Goal: Information Seeking & Learning: Check status

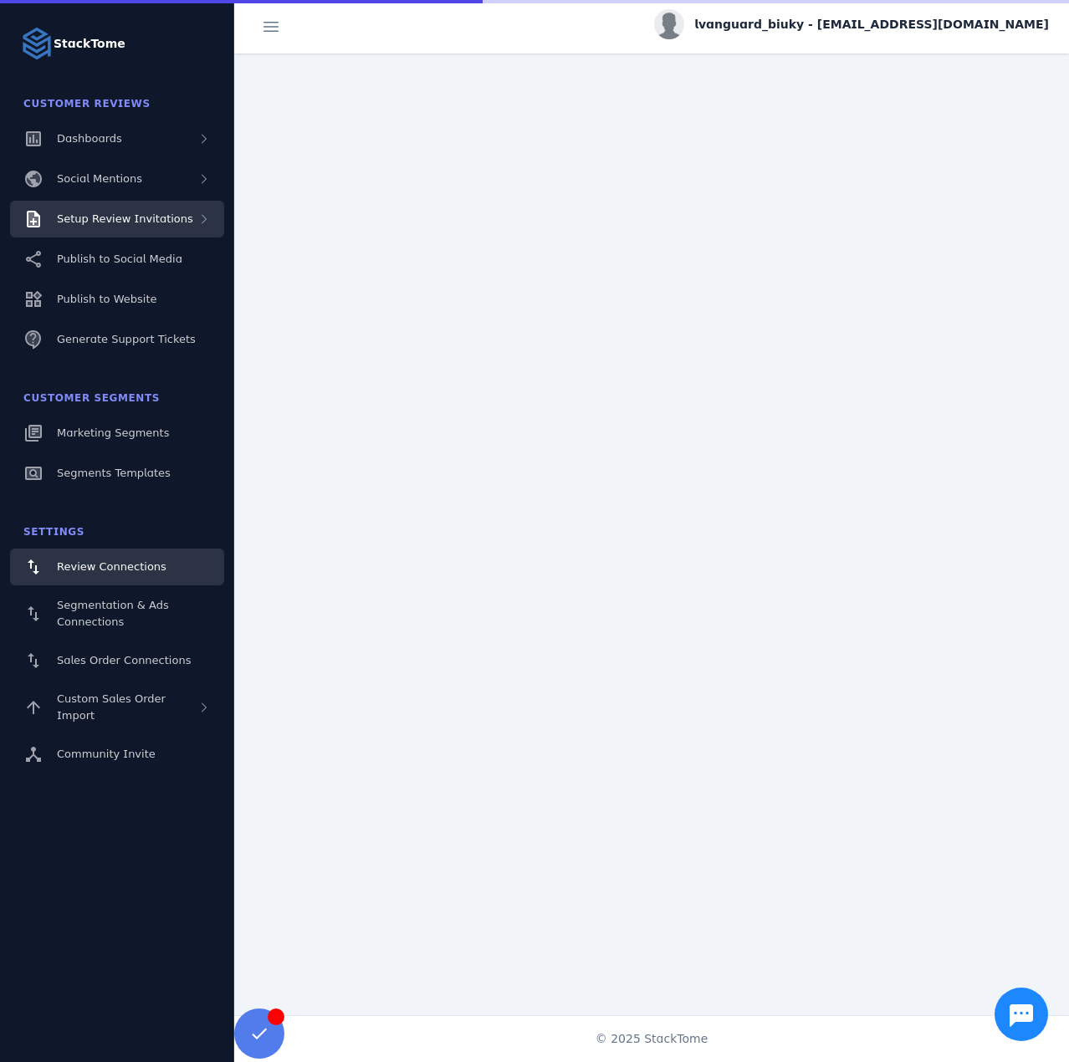
click at [140, 216] on span "Setup Review Invitations" at bounding box center [125, 218] width 136 height 13
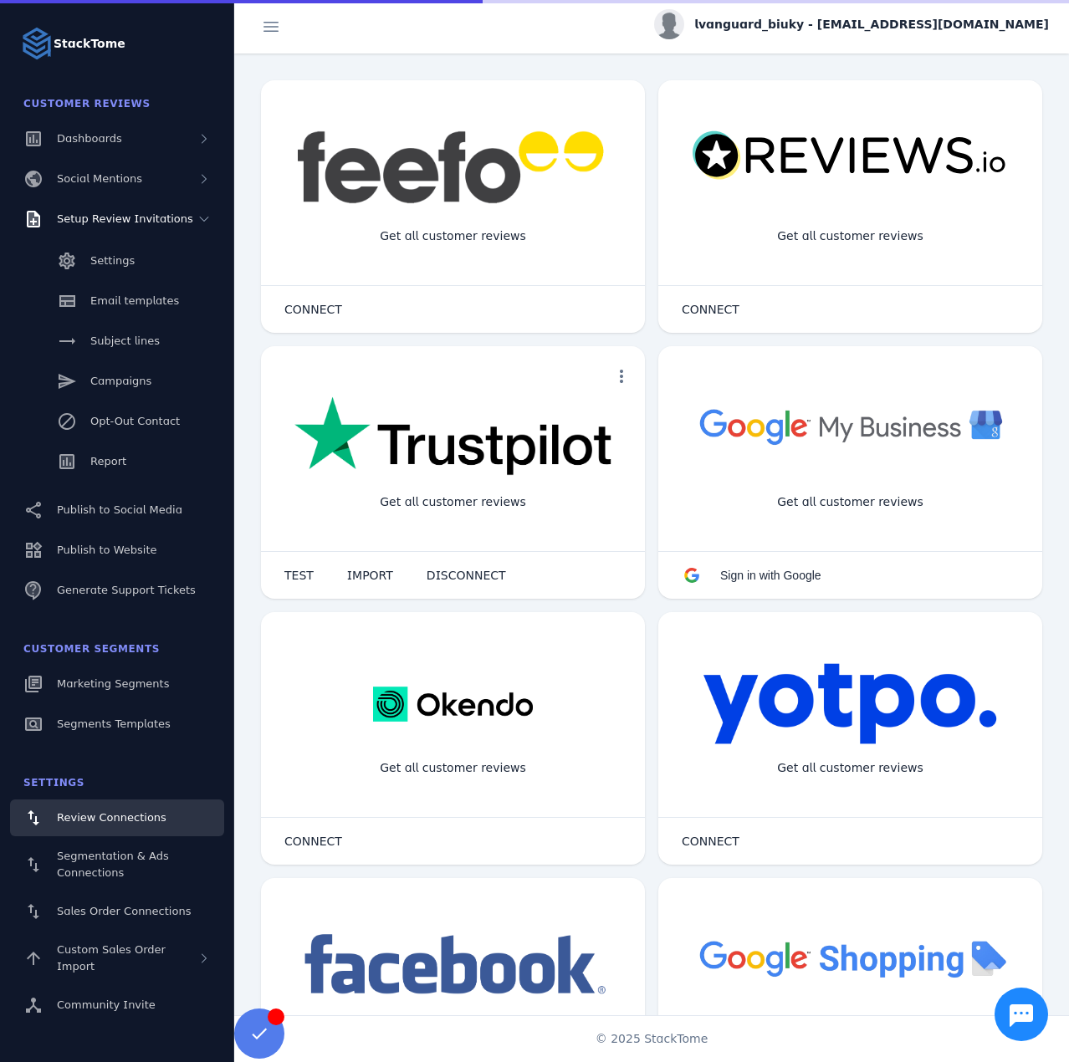
click at [119, 442] on div "Settings Email templates Subject lines Campaigns Opt-Out Contact Report" at bounding box center [117, 363] width 234 height 251
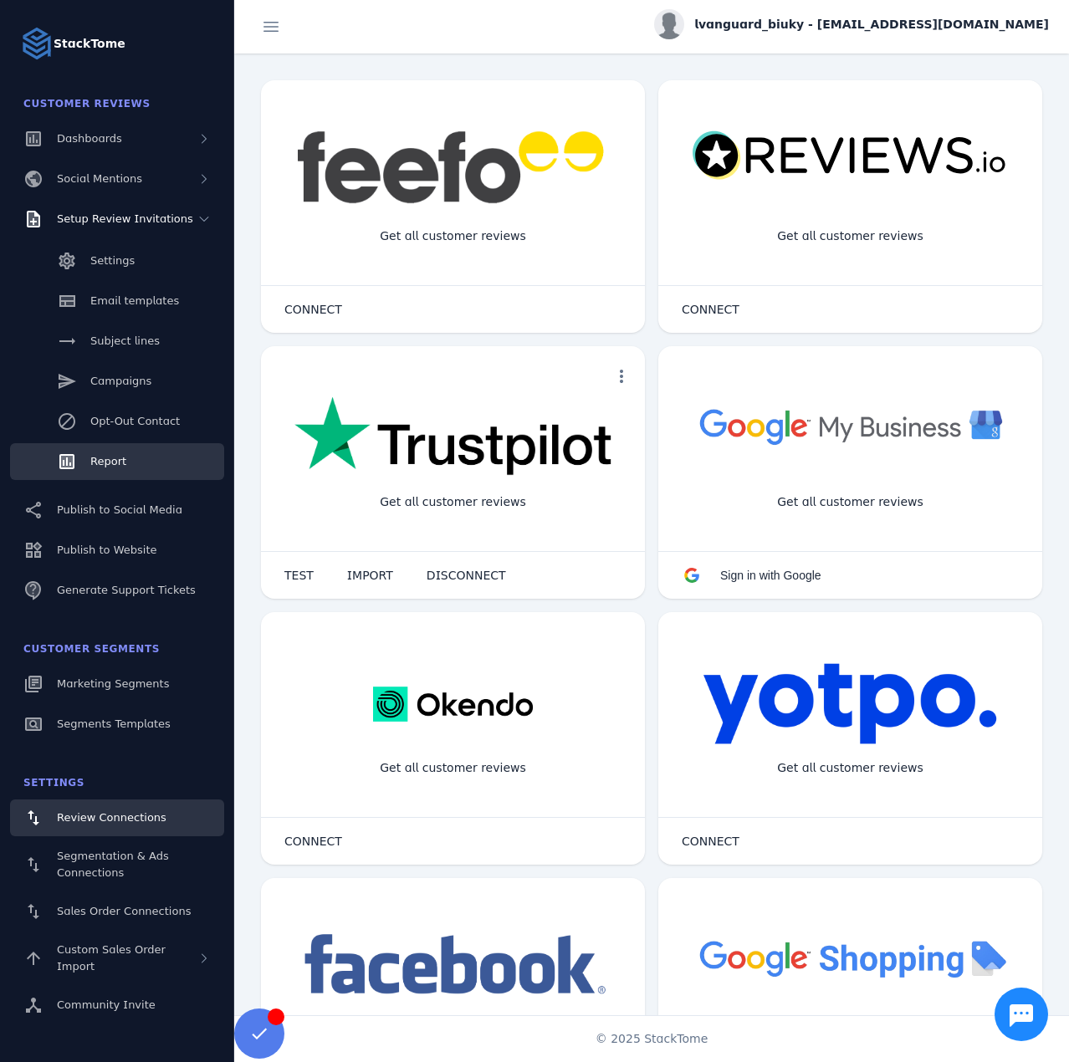
click at [123, 458] on span "Report" at bounding box center [108, 461] width 36 height 13
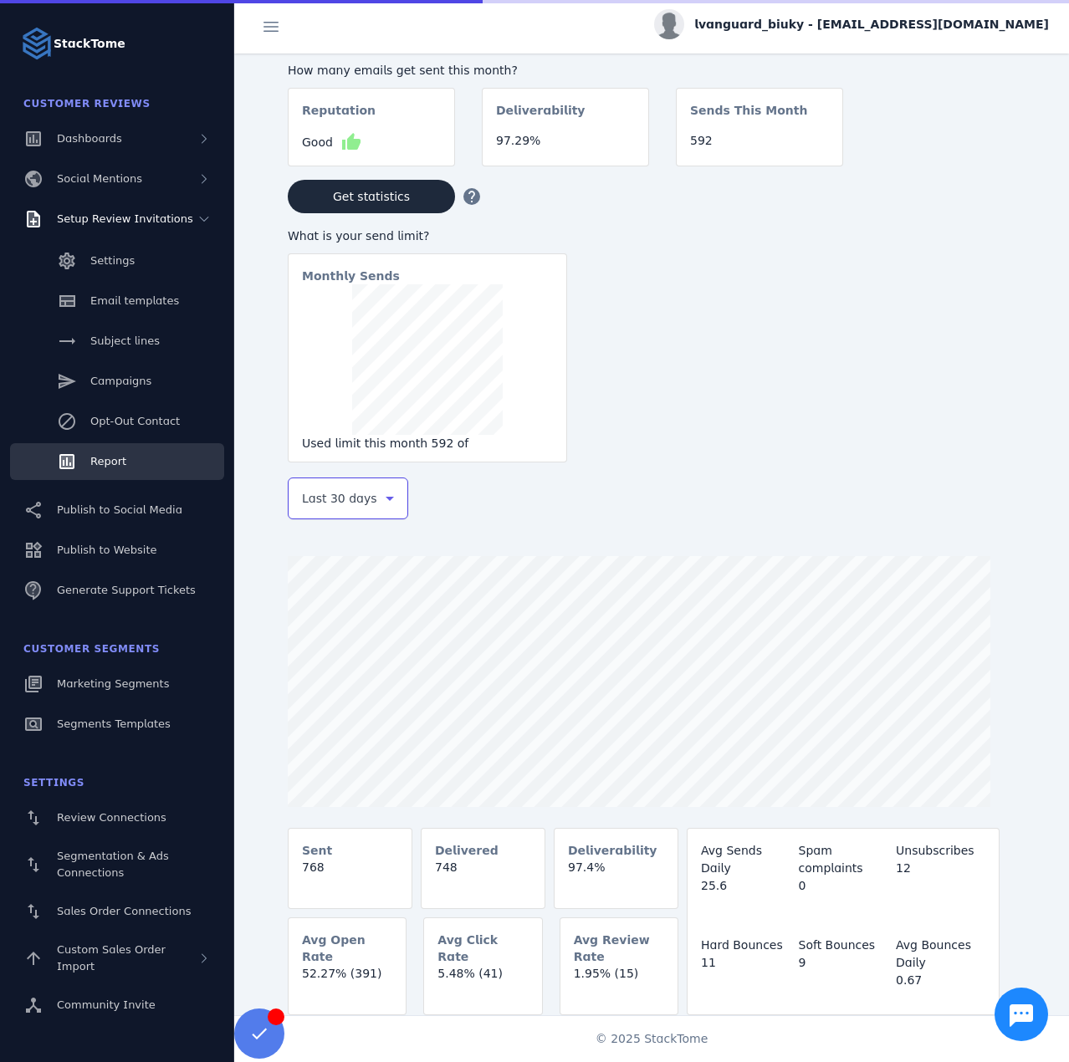
click at [317, 497] on span "Last 30 days" at bounding box center [339, 498] width 75 height 20
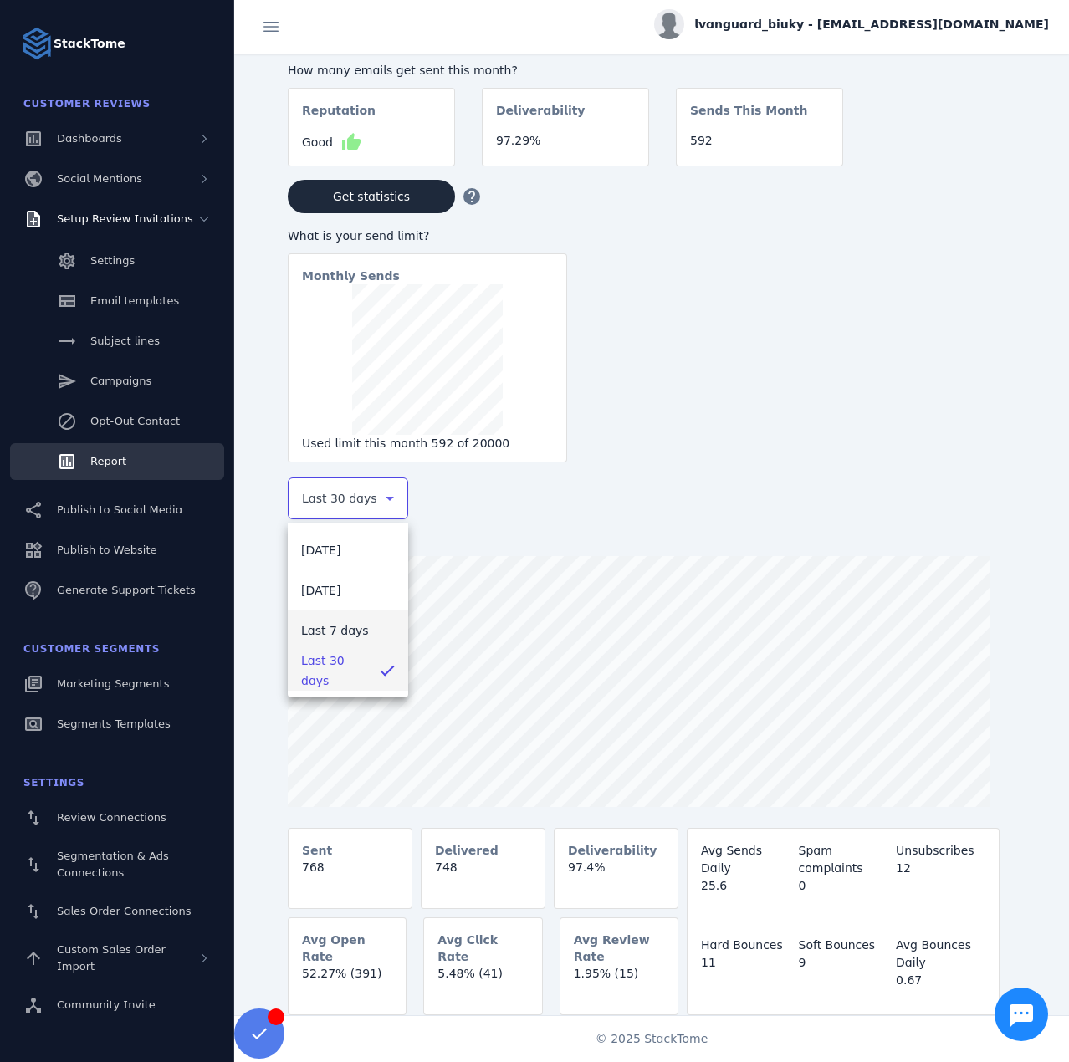
click at [338, 619] on mat-option "Last 7 days" at bounding box center [348, 630] width 120 height 40
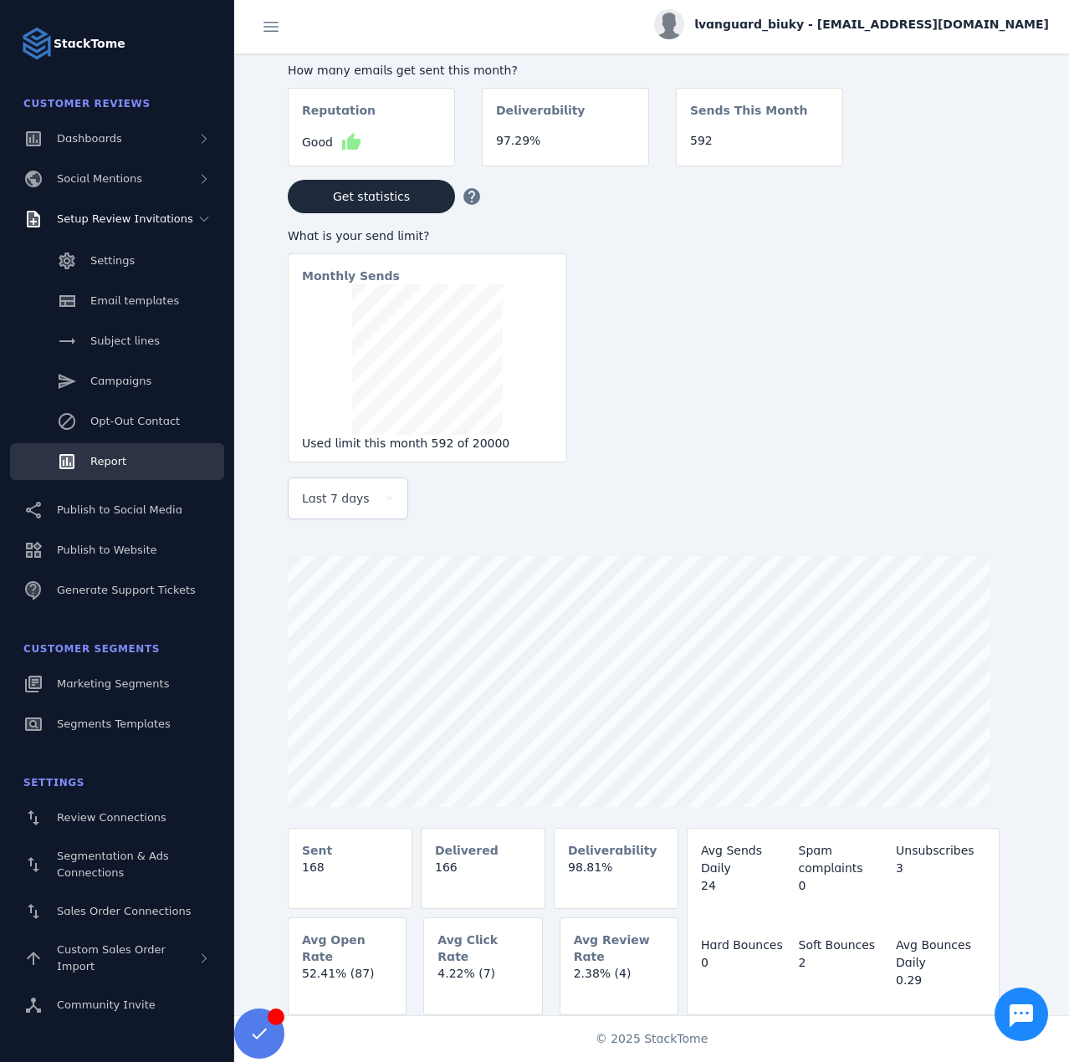
click at [840, 32] on div "lvanguard_biuky - cs_lvanguard_biuky@stacktome.com" at bounding box center [851, 24] width 395 height 30
click at [954, 166] on icon at bounding box center [953, 161] width 14 height 15
